Goal: Task Accomplishment & Management: Complete application form

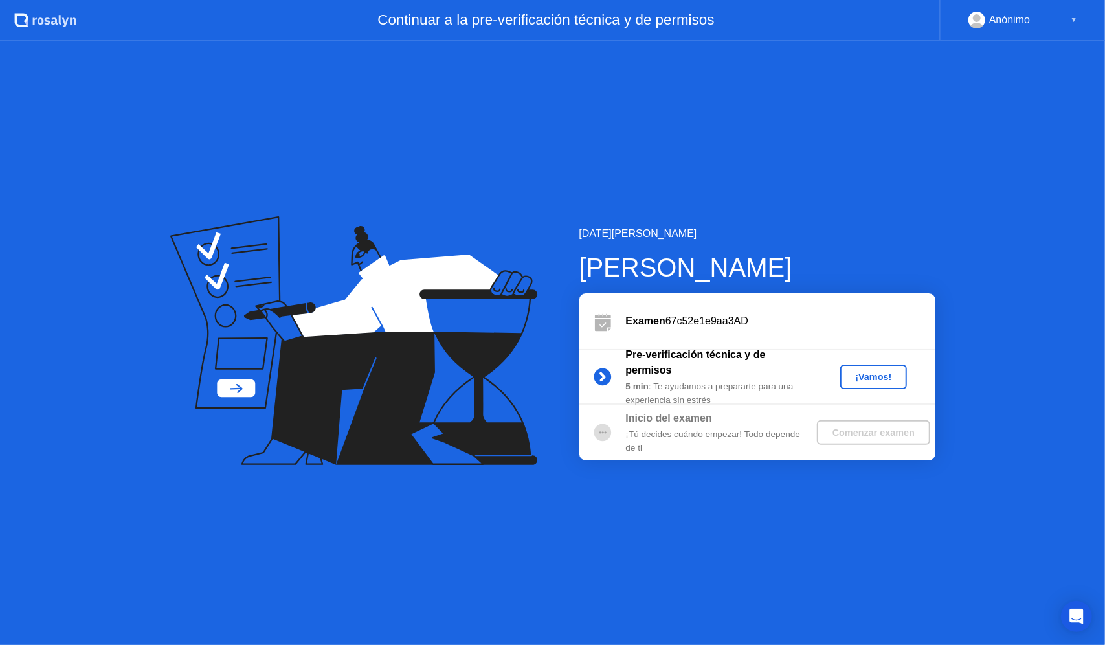
click at [868, 373] on div "¡Vamos!" at bounding box center [874, 377] width 57 height 10
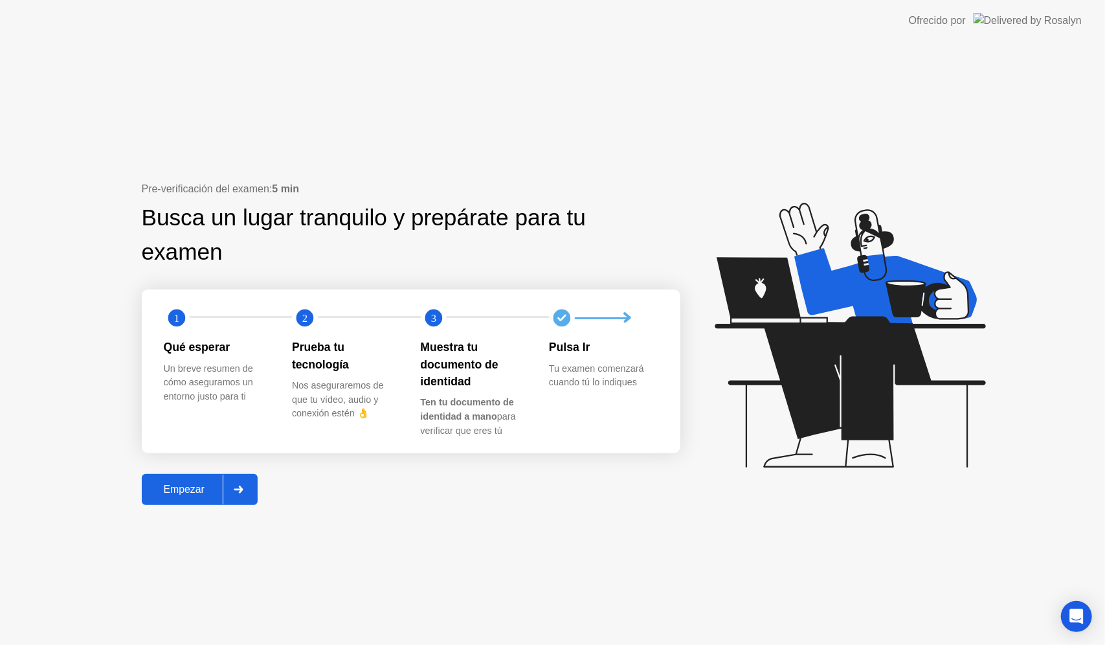
click at [198, 495] on div "Empezar" at bounding box center [184, 490] width 77 height 12
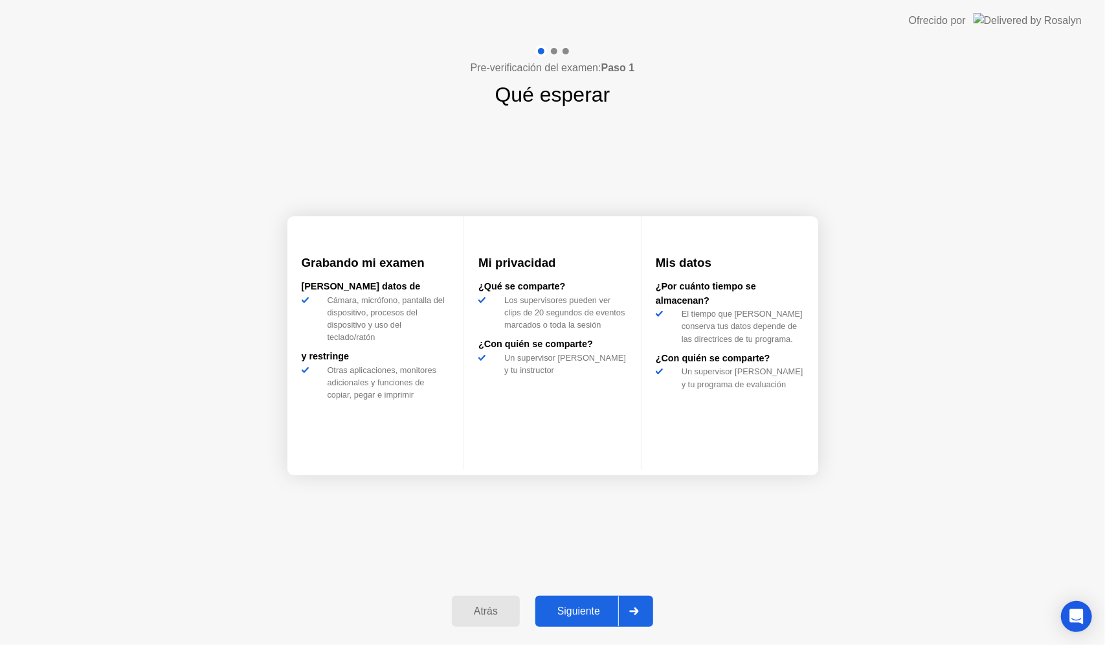
click at [592, 609] on div "Siguiente" at bounding box center [578, 611] width 79 height 12
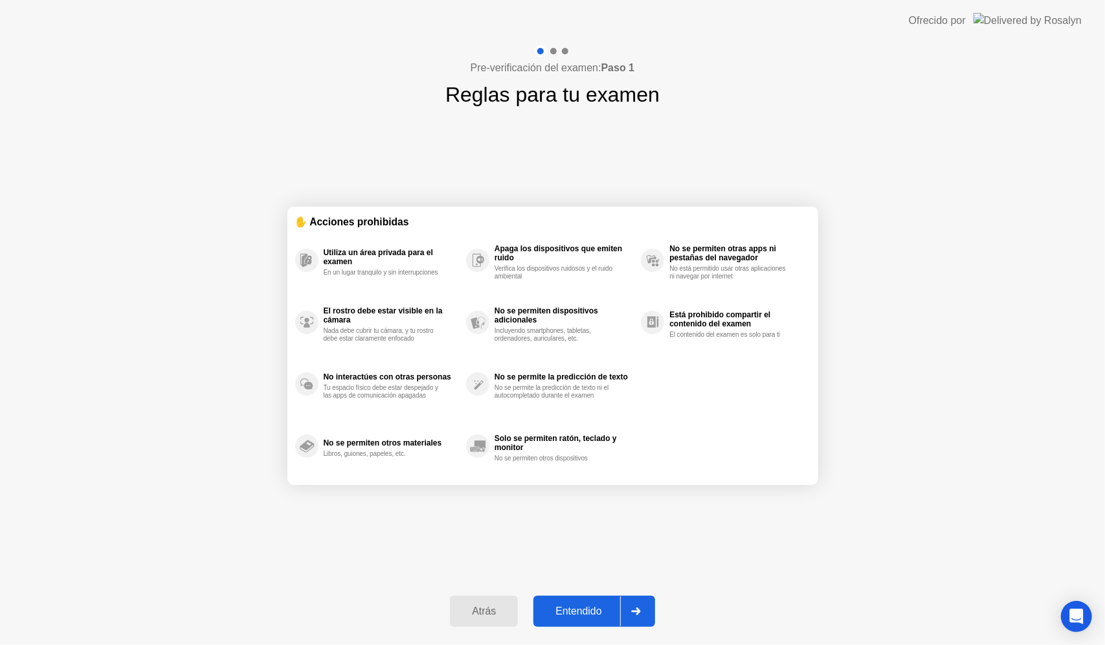
click at [606, 601] on button "Entendido" at bounding box center [594, 611] width 121 height 31
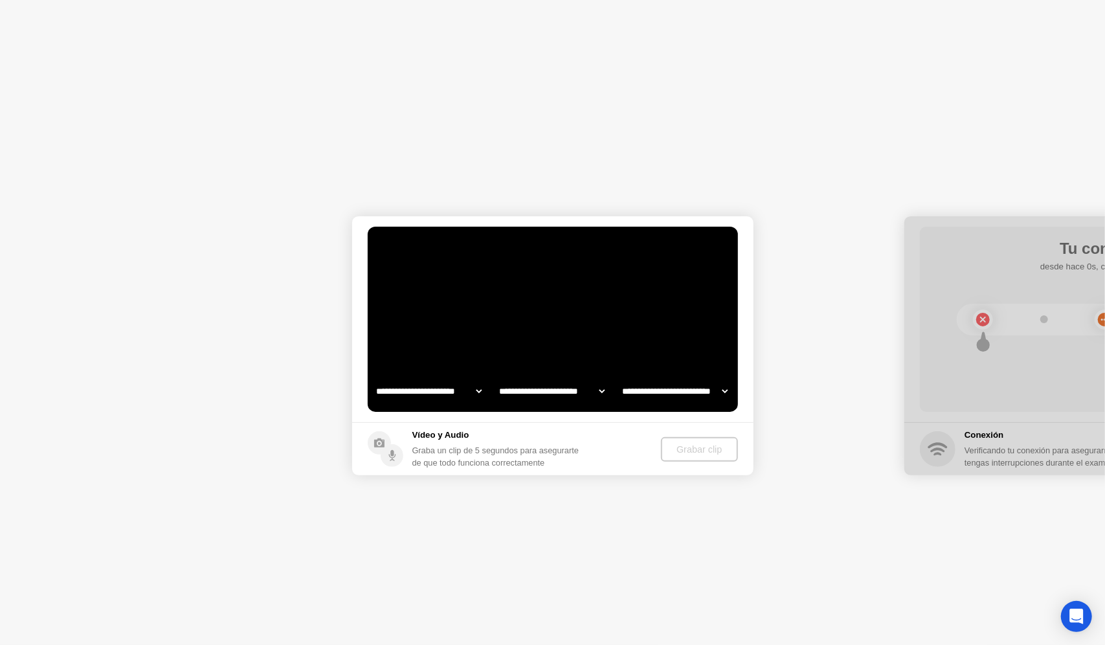
select select "**********"
select select "*******"
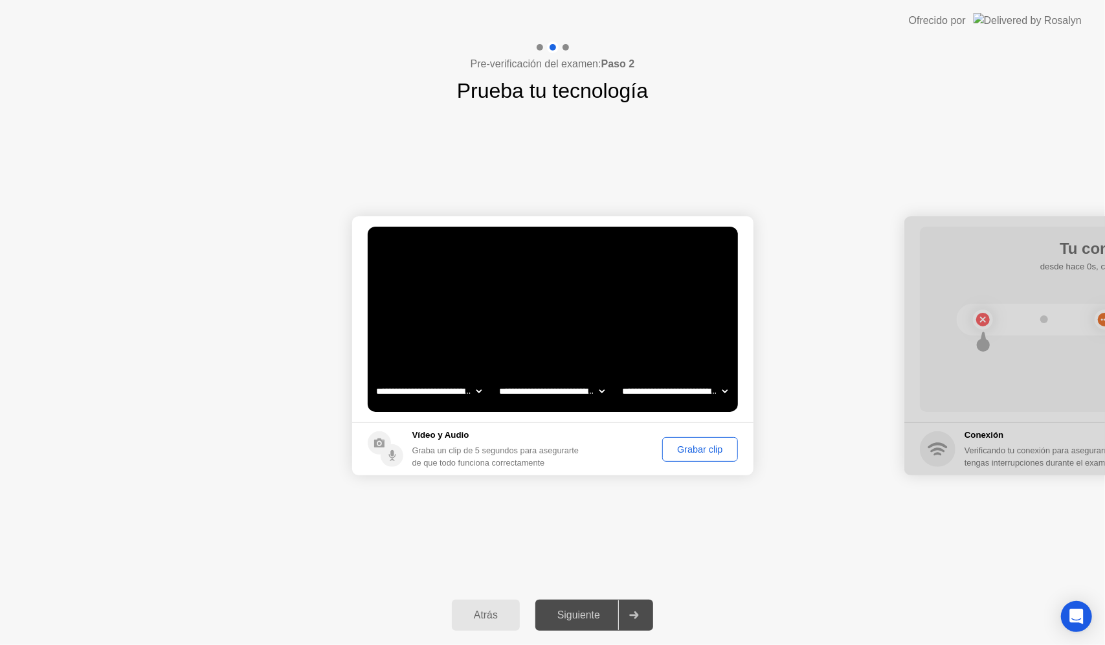
click at [690, 455] on div "Grabar clip" at bounding box center [700, 449] width 66 height 10
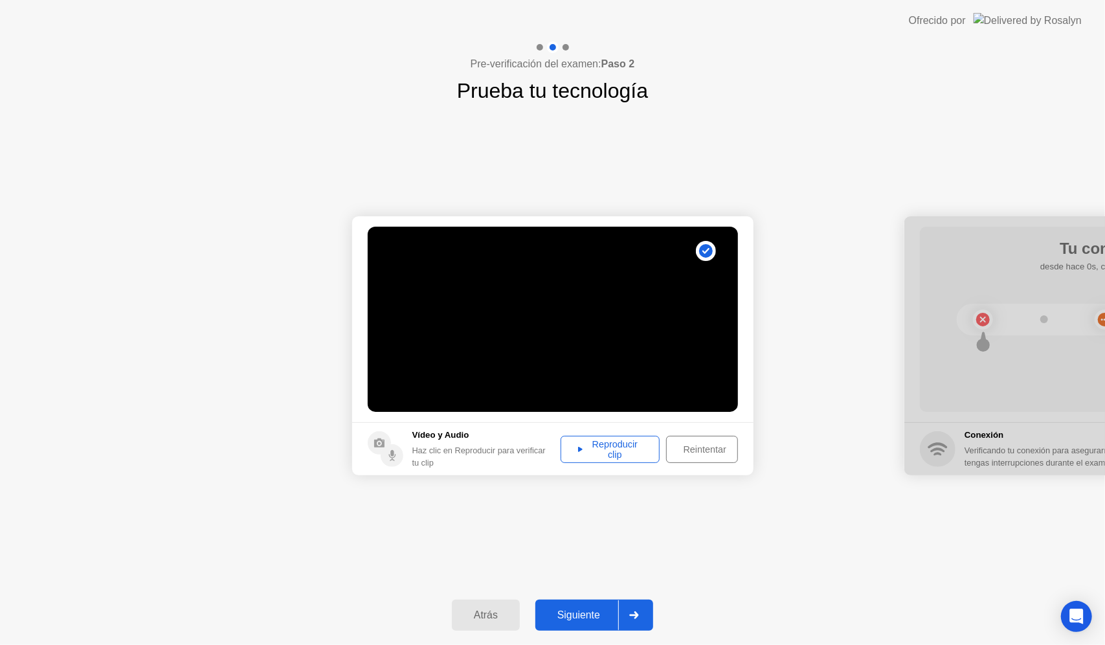
click at [594, 439] on div "Reproducir clip" at bounding box center [609, 449] width 89 height 21
click at [722, 453] on div "Reintentar" at bounding box center [705, 449] width 69 height 10
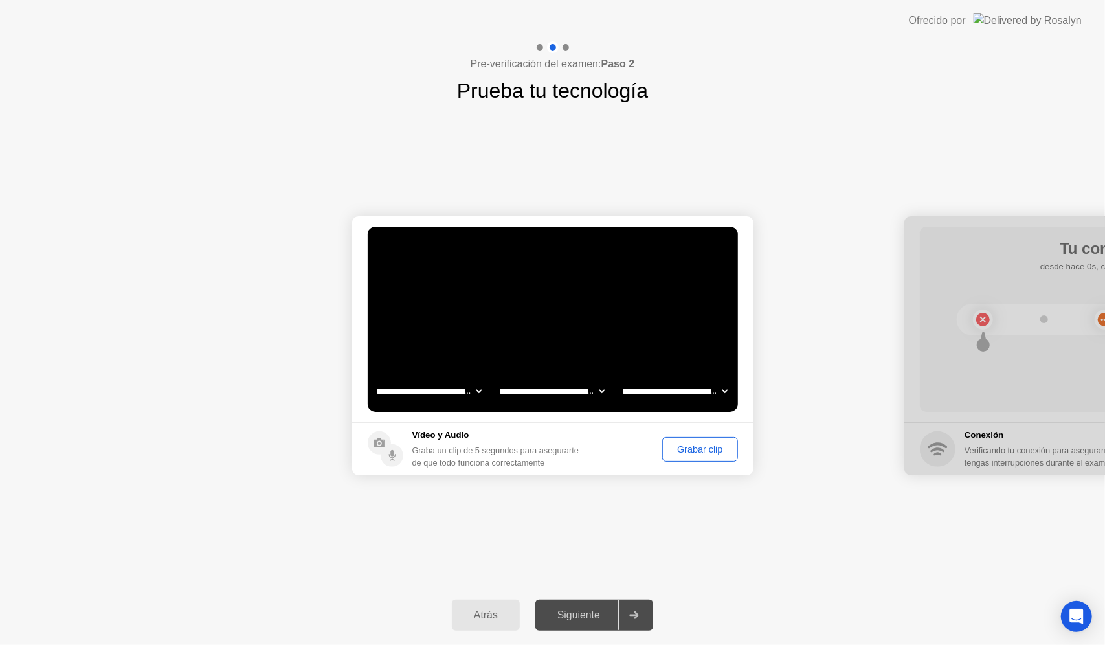
click at [722, 453] on div "Grabar clip" at bounding box center [700, 449] width 66 height 10
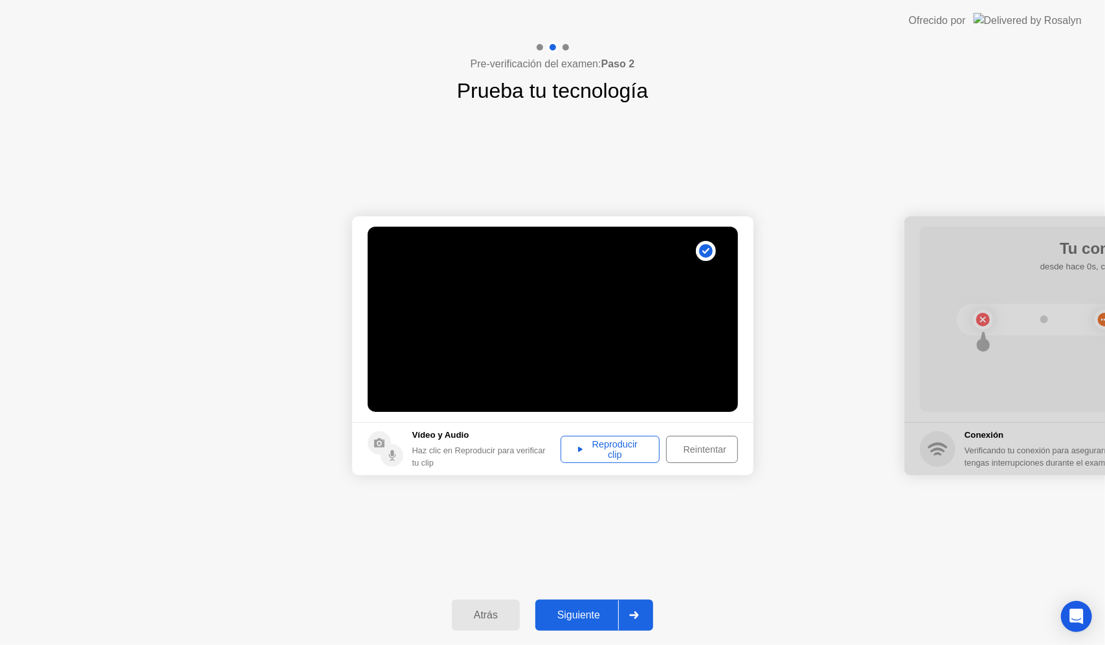
click at [631, 444] on div "Reproducir clip" at bounding box center [609, 449] width 89 height 21
click at [703, 446] on div "Reintentar" at bounding box center [705, 449] width 69 height 10
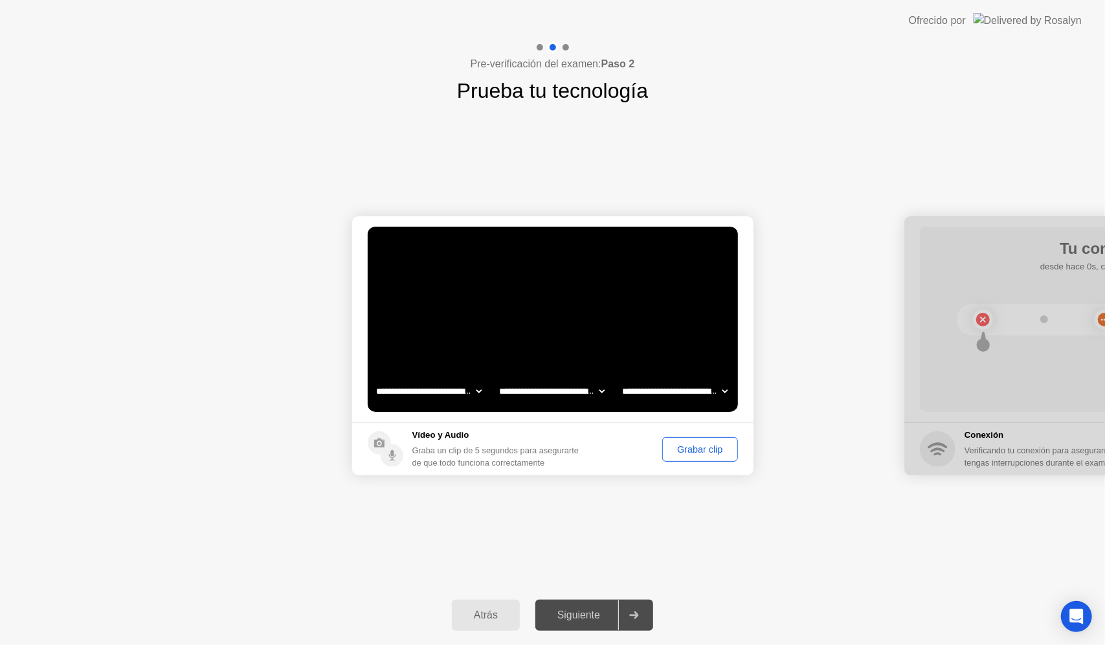
click at [696, 453] on div "Grabar clip" at bounding box center [700, 449] width 66 height 10
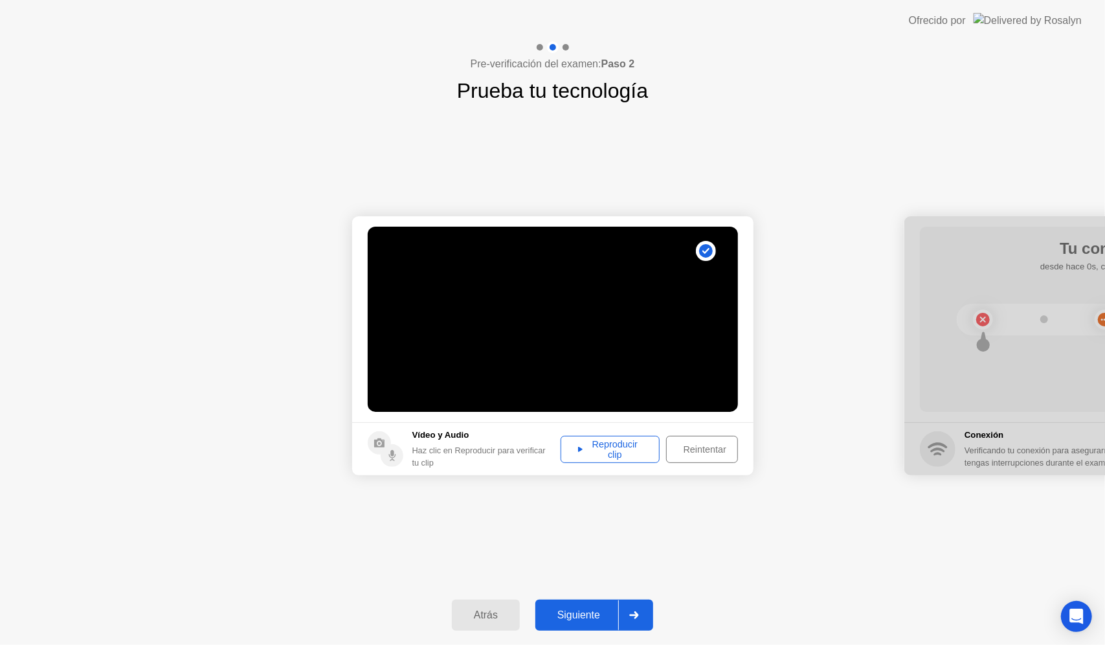
click at [631, 453] on div "Reproducir clip" at bounding box center [609, 449] width 89 height 21
click at [587, 617] on div "Siguiente" at bounding box center [578, 615] width 79 height 12
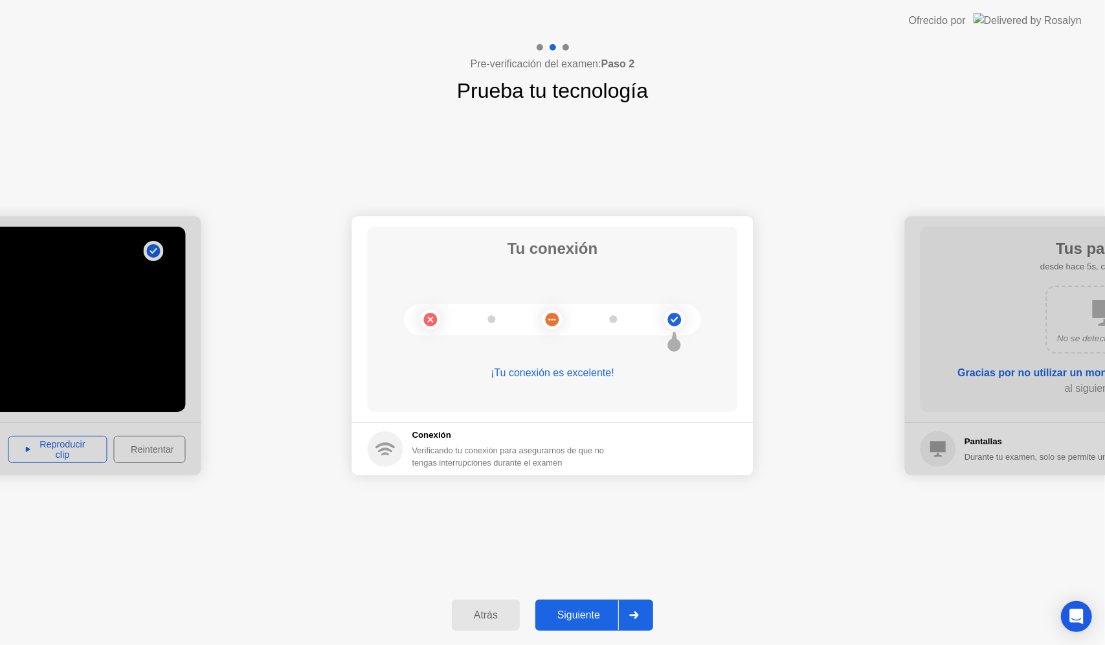
click at [592, 606] on button "Siguiente" at bounding box center [595, 615] width 118 height 31
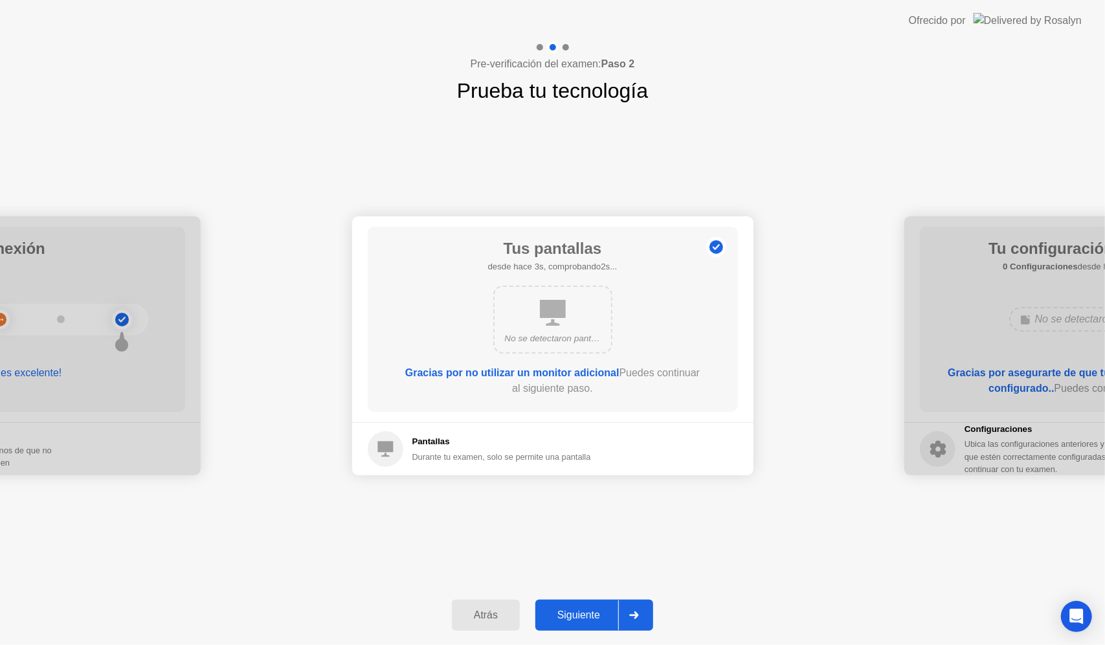
click at [591, 612] on div "Siguiente" at bounding box center [578, 615] width 79 height 12
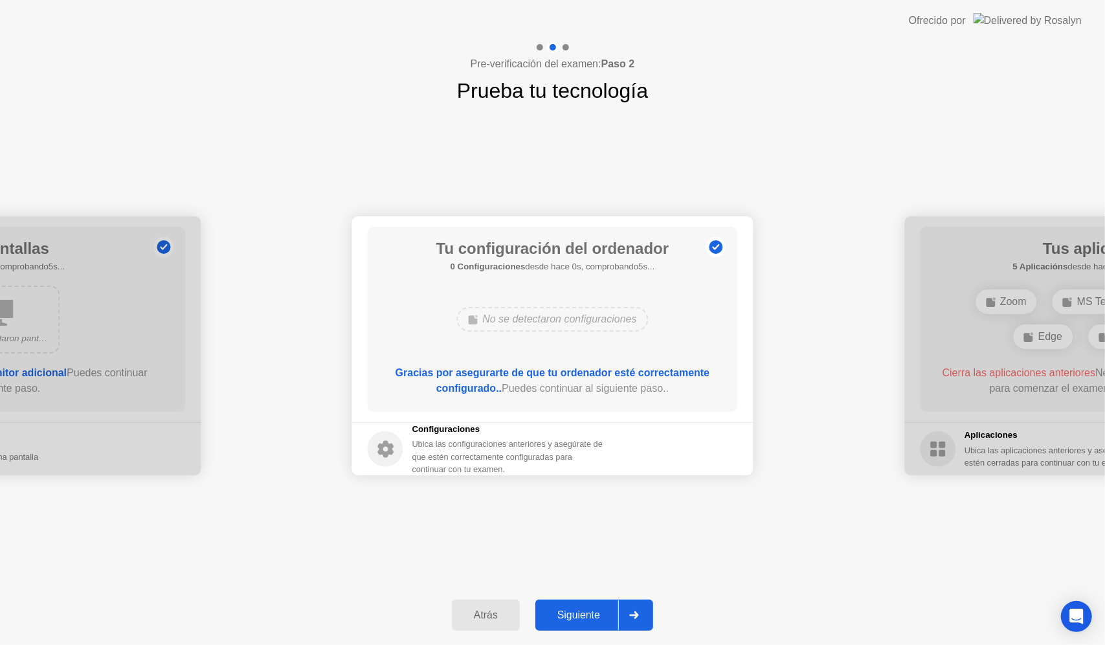
click at [591, 612] on div "Siguiente" at bounding box center [578, 615] width 79 height 12
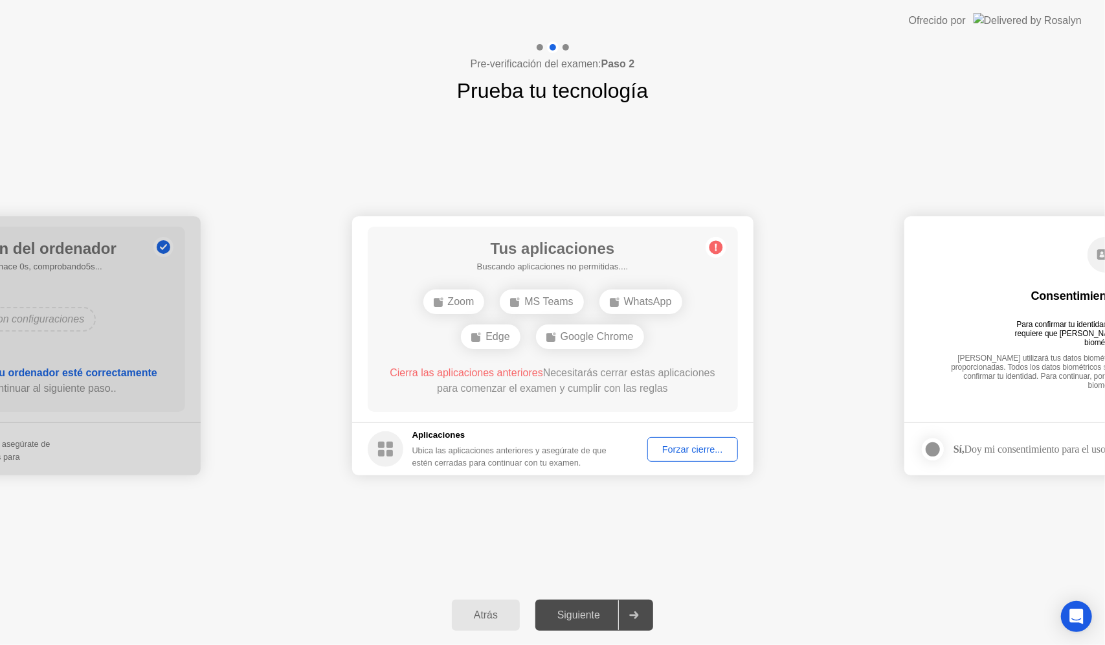
click at [684, 453] on div "Forzar cierre..." at bounding box center [693, 449] width 82 height 10
click at [684, 446] on div "Forzar cierre..." at bounding box center [693, 449] width 82 height 10
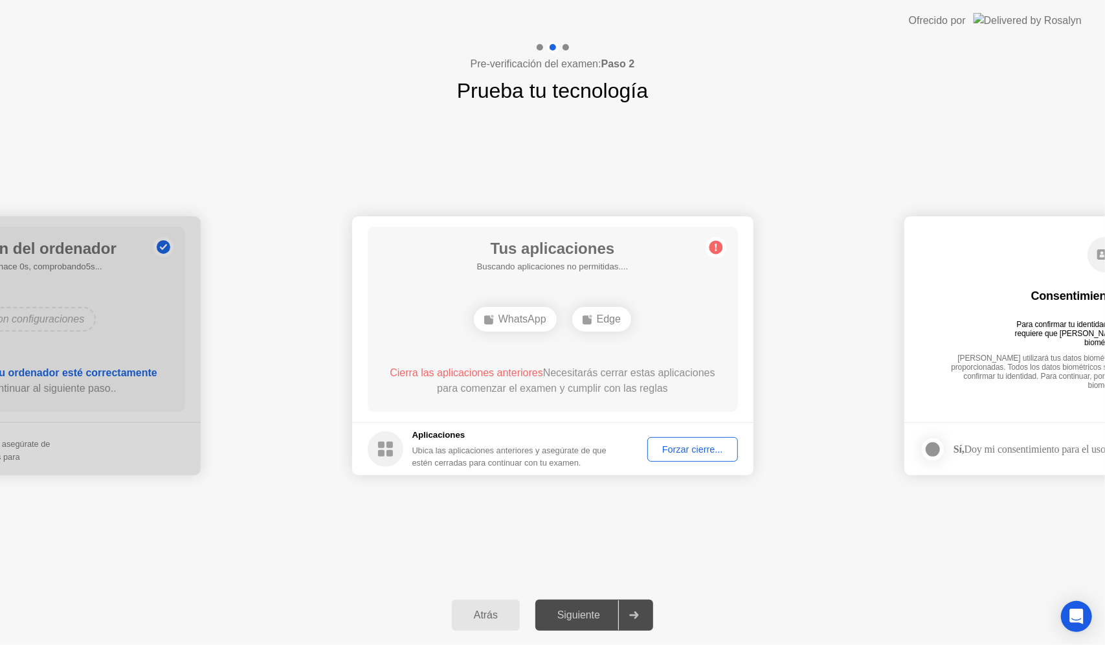
click at [706, 444] on div "Forzar cierre..." at bounding box center [693, 449] width 82 height 10
click at [584, 319] on div "Google Chrome" at bounding box center [590, 319] width 108 height 25
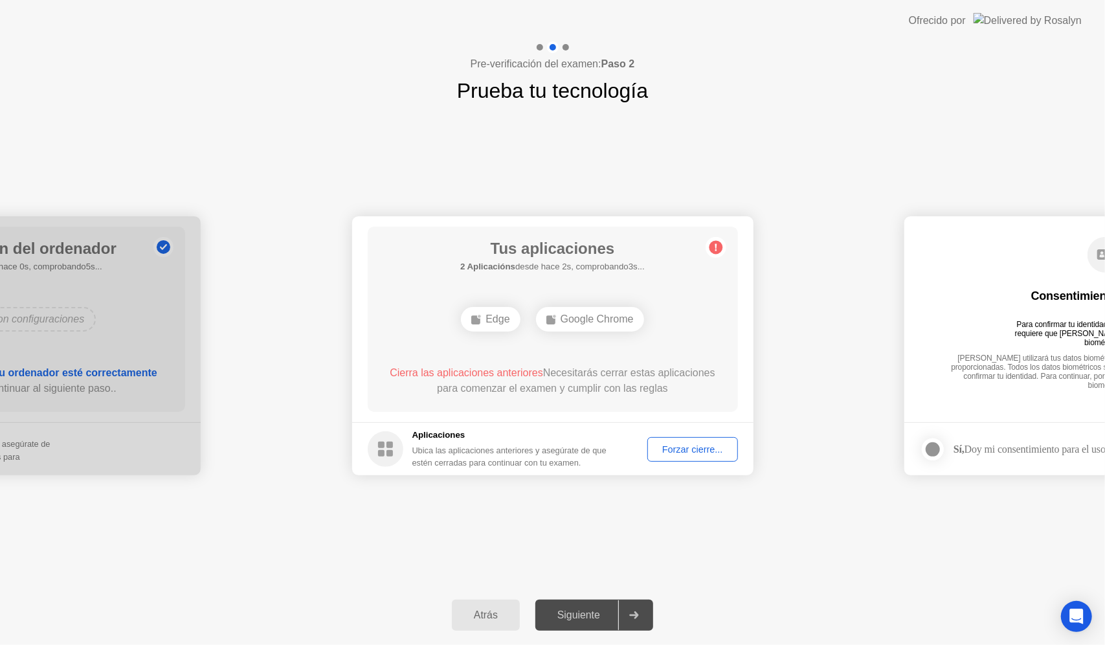
click at [584, 319] on div "Google Chrome" at bounding box center [590, 319] width 108 height 25
click at [714, 455] on div "Forzar cierre..." at bounding box center [693, 449] width 82 height 10
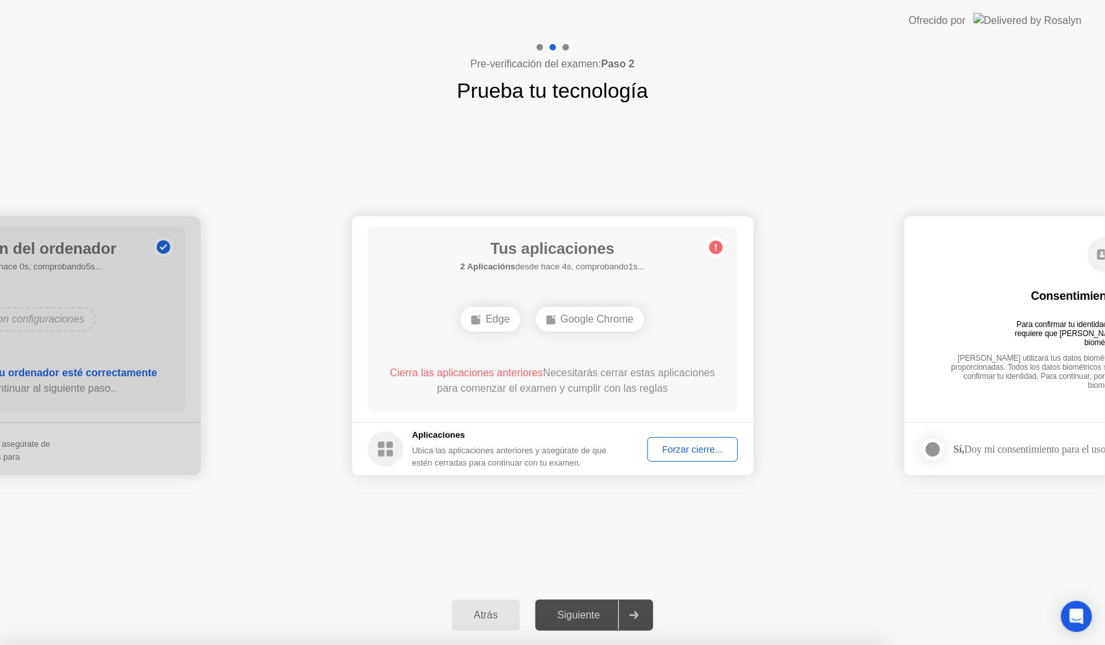
click at [585, 315] on div "Google Chrome" at bounding box center [590, 319] width 108 height 25
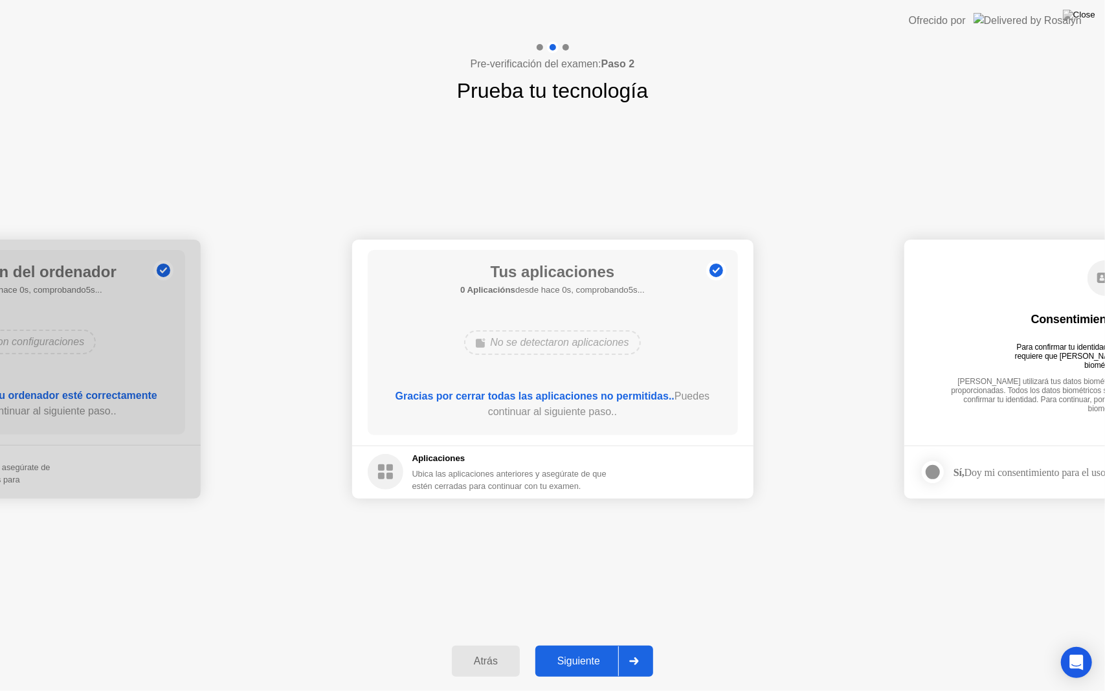
click at [585, 330] on div "No se detectaron aplicaciones" at bounding box center [552, 342] width 176 height 25
click at [583, 644] on div "Siguiente" at bounding box center [578, 661] width 79 height 12
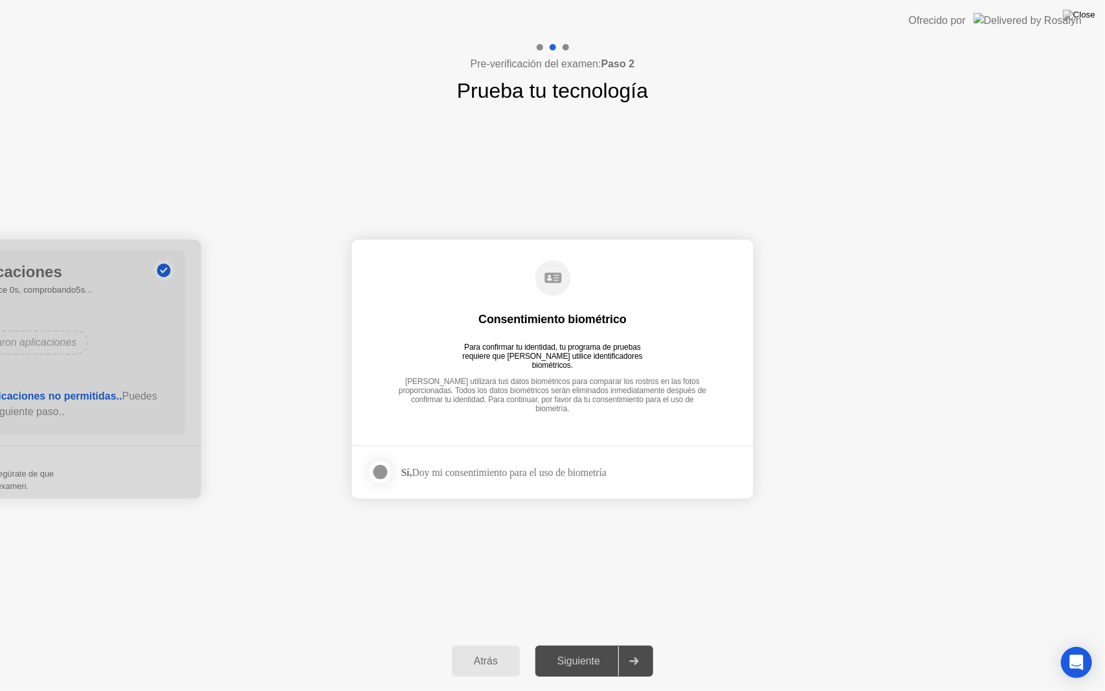
click at [385, 473] on div at bounding box center [381, 472] width 16 height 16
click at [590, 644] on div "Siguiente" at bounding box center [578, 661] width 79 height 12
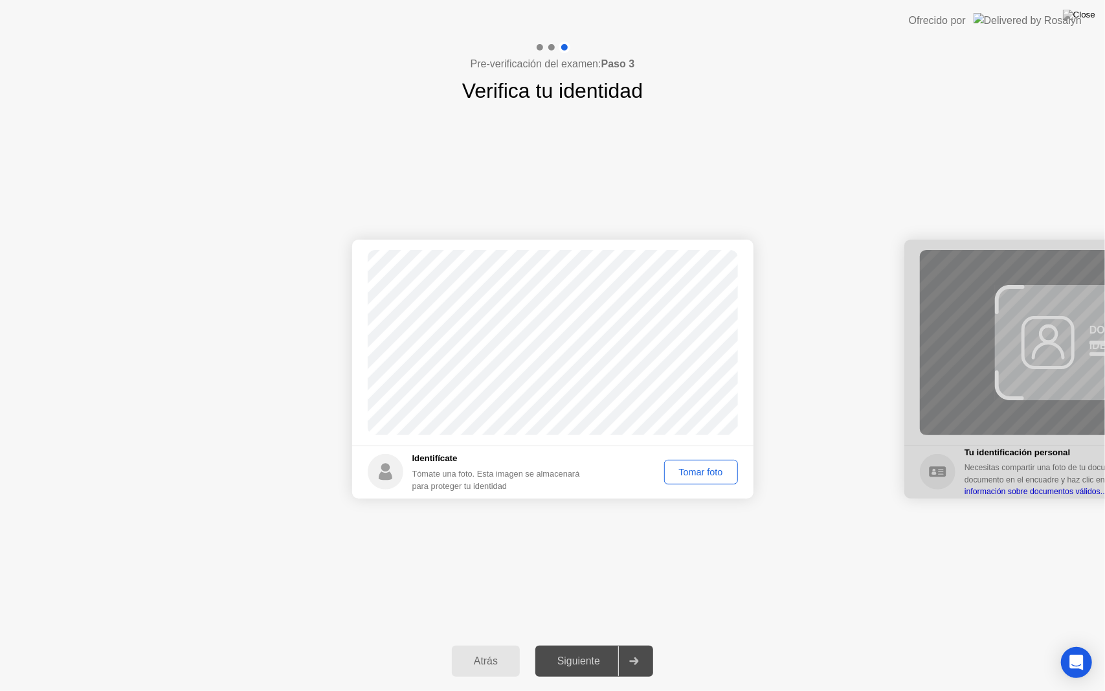
click at [699, 471] on div "Tomar foto" at bounding box center [701, 472] width 65 height 10
click at [688, 471] on div "Repetir" at bounding box center [708, 472] width 51 height 10
click at [688, 471] on div "Tomar foto" at bounding box center [701, 472] width 65 height 10
click at [582, 644] on div "Siguiente" at bounding box center [578, 661] width 79 height 12
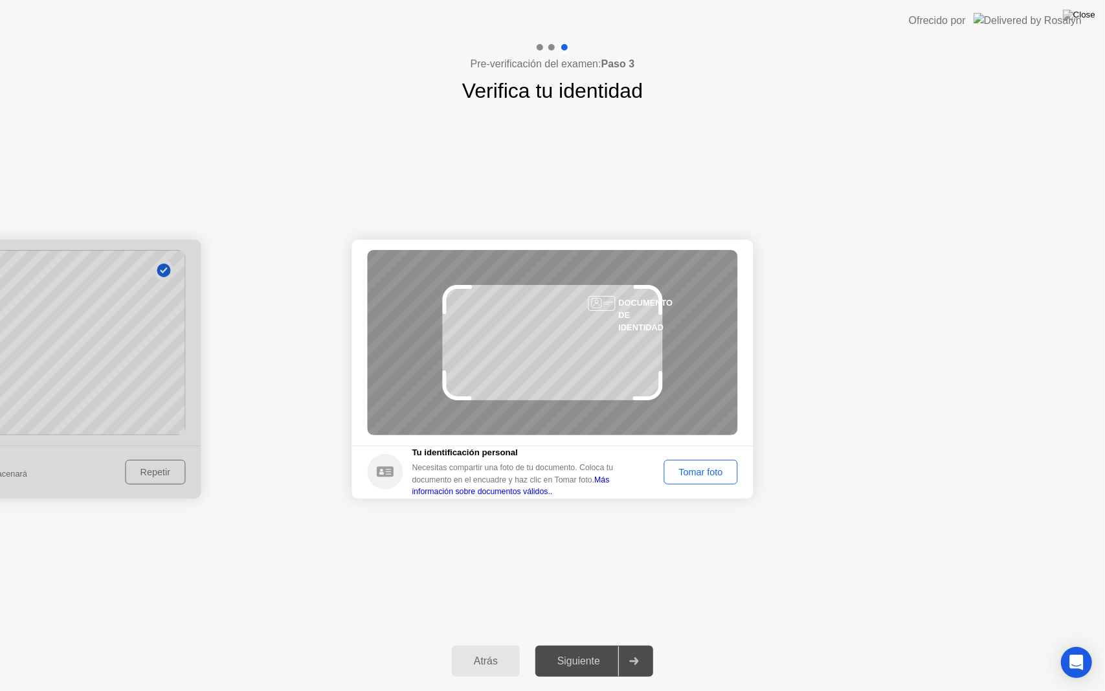
click at [723, 474] on div "Tomar foto" at bounding box center [701, 472] width 65 height 10
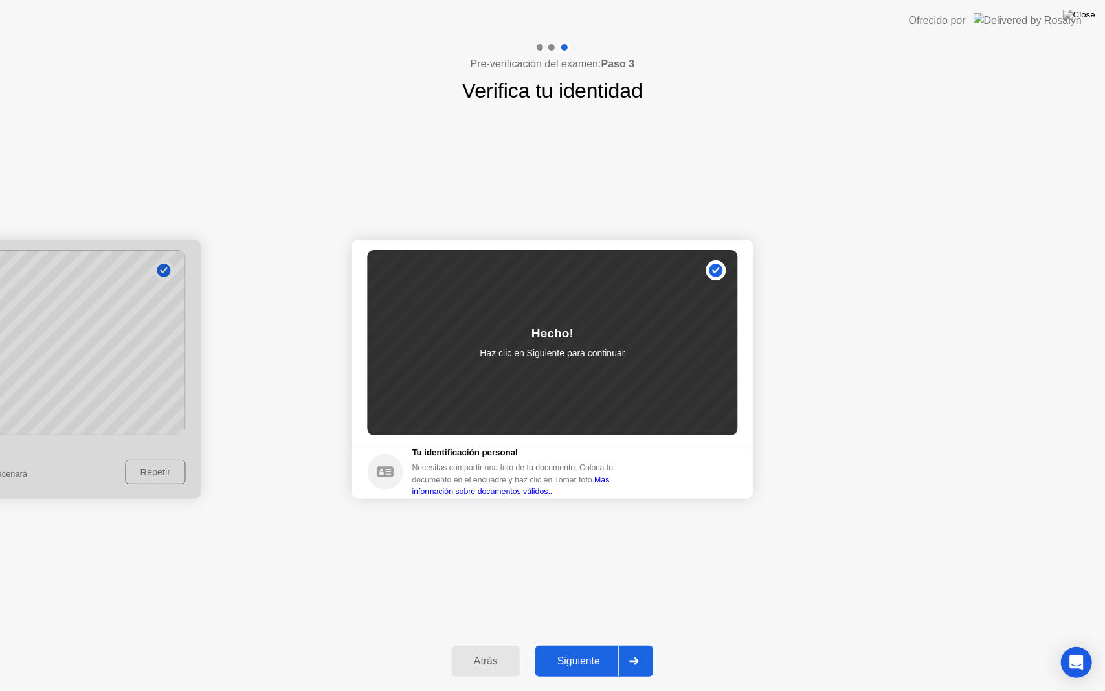
click at [586, 644] on div "Siguiente" at bounding box center [578, 661] width 79 height 12
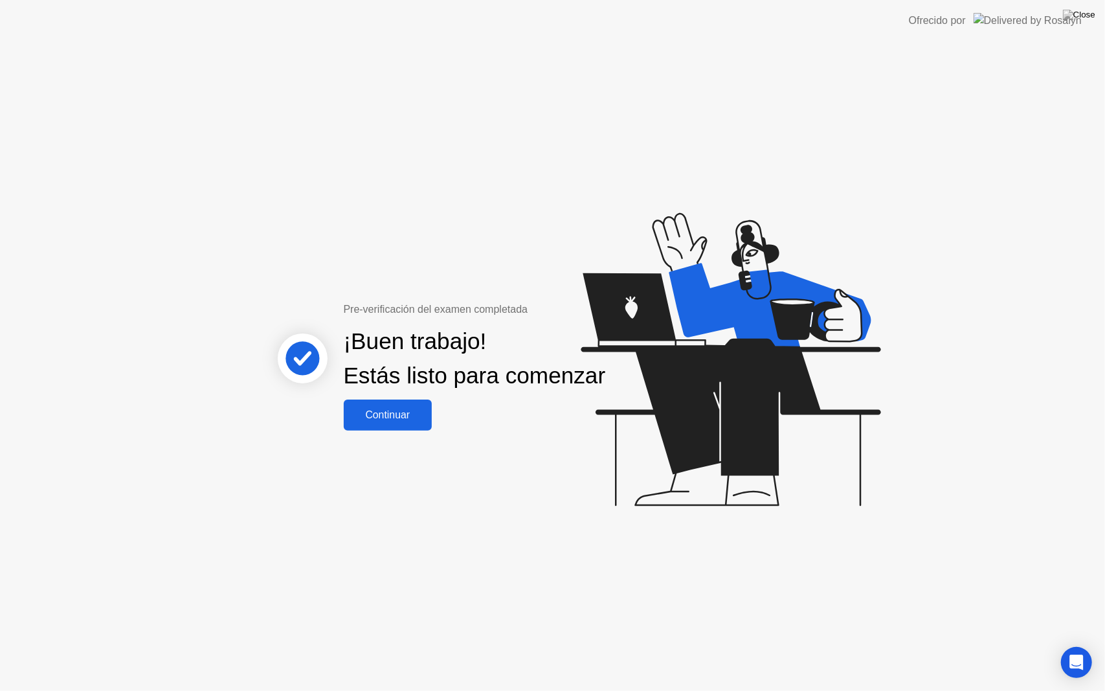
click at [413, 418] on div "Continuar" at bounding box center [388, 415] width 81 height 12
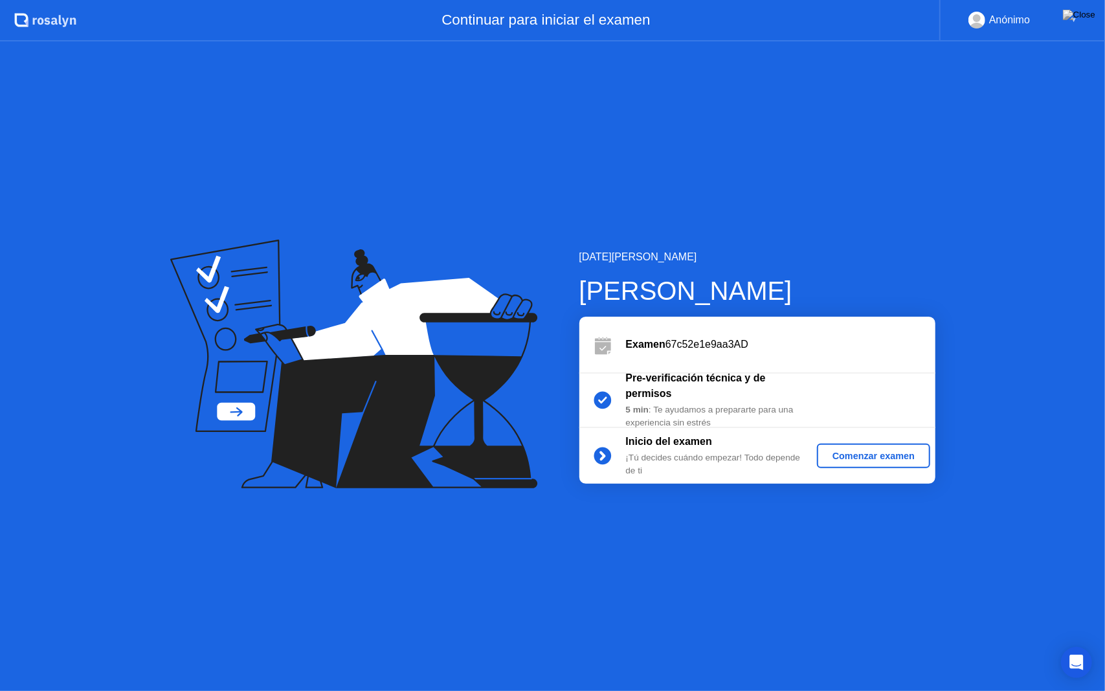
click at [905, 455] on div "Comenzar examen" at bounding box center [873, 456] width 103 height 10
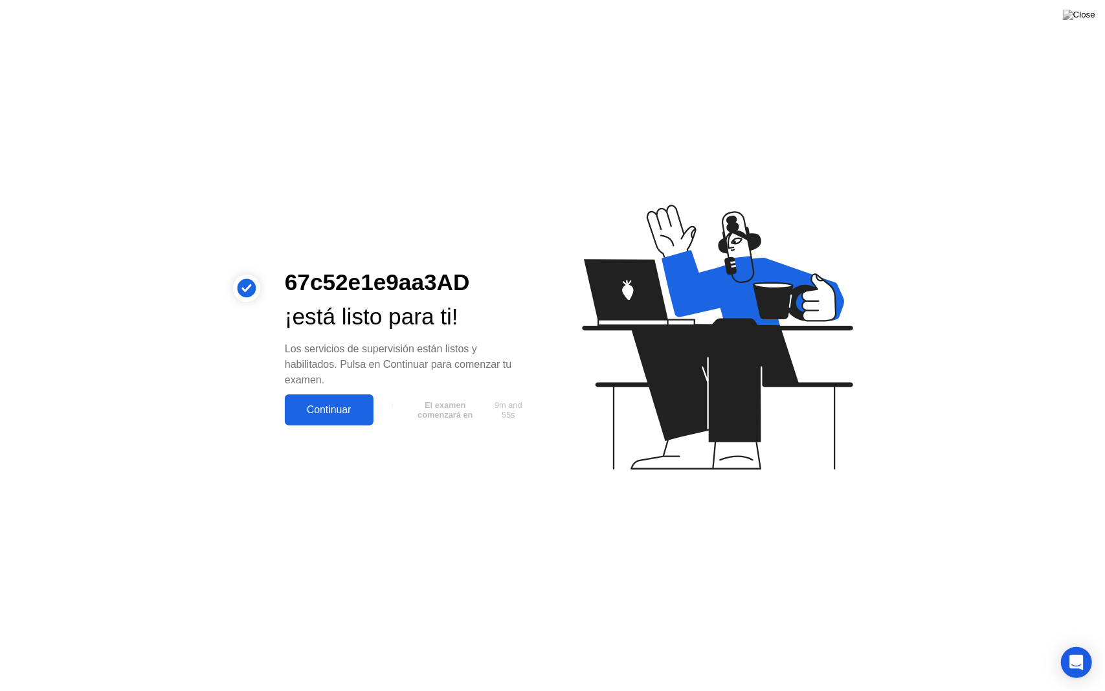
click at [355, 414] on div "Continuar" at bounding box center [329, 410] width 81 height 12
